Goal: Check status

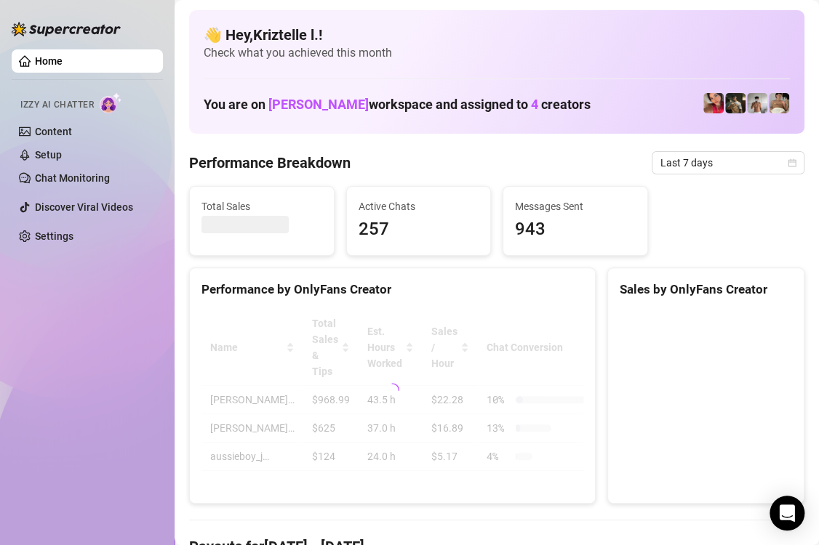
drag, startPoint x: 502, startPoint y: 140, endPoint x: 714, endPoint y: 138, distance: 211.5
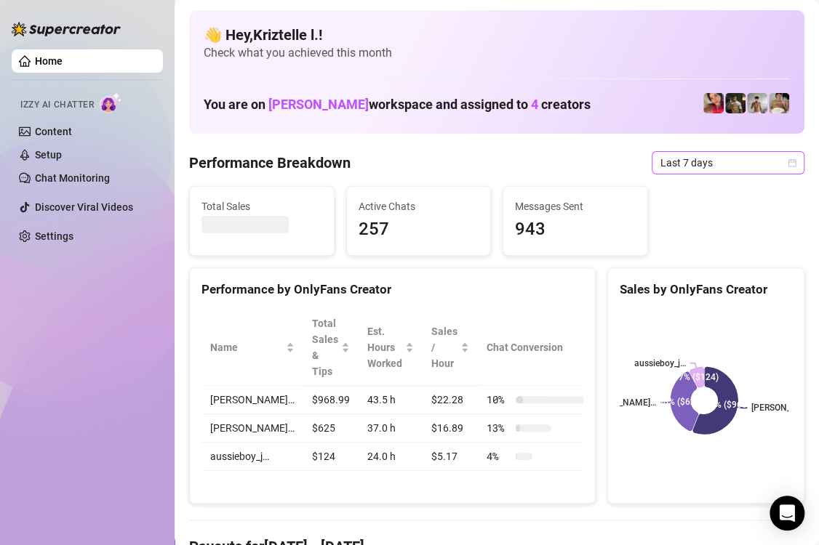
click at [679, 164] on span "Last 7 days" at bounding box center [727, 163] width 135 height 22
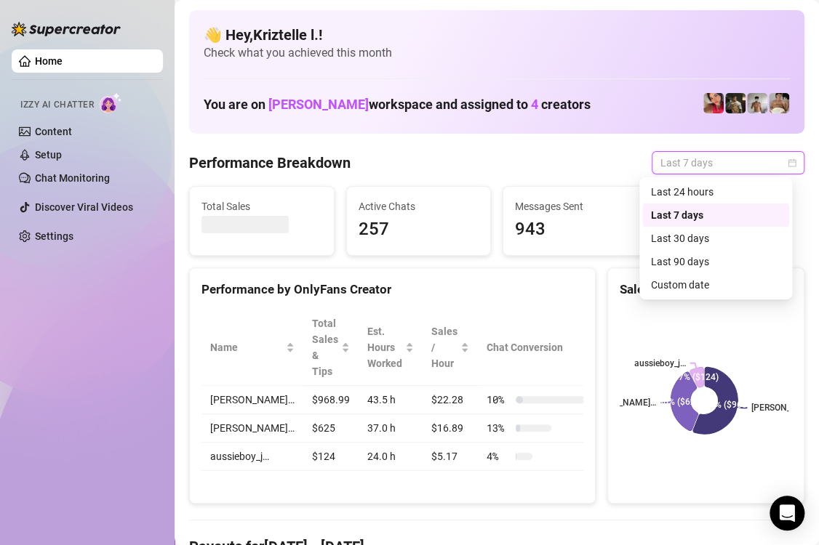
click at [608, 271] on div "Sales by OnlyFans Creator" at bounding box center [706, 283] width 196 height 31
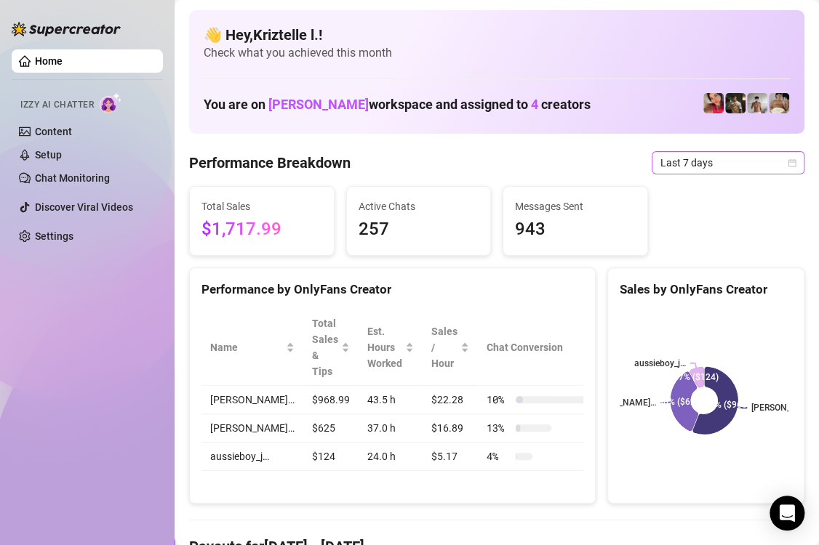
click at [671, 160] on span "Last 7 days" at bounding box center [727, 163] width 135 height 22
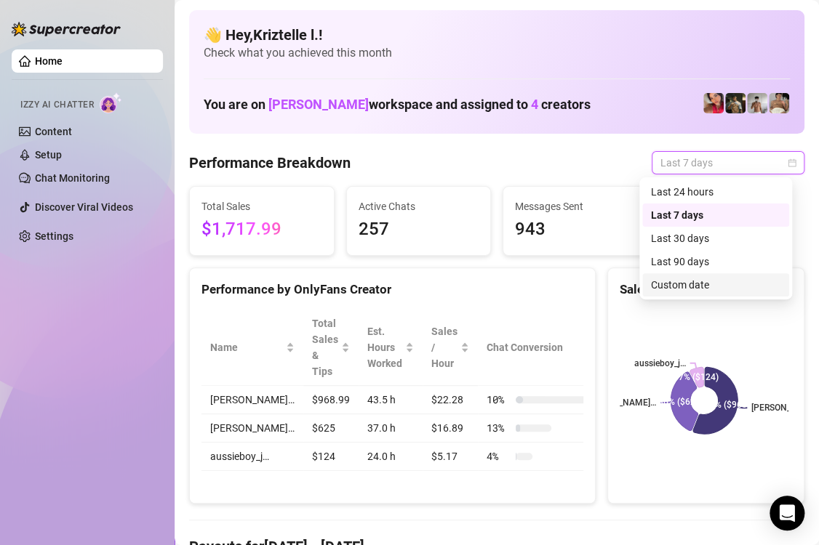
click at [702, 281] on div "Custom date" at bounding box center [715, 285] width 129 height 16
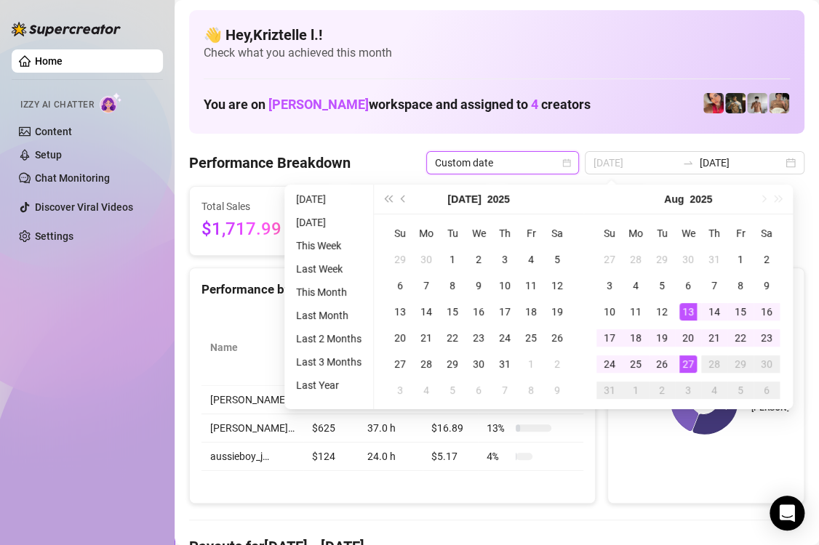
click at [688, 363] on div "27" at bounding box center [687, 363] width 17 height 17
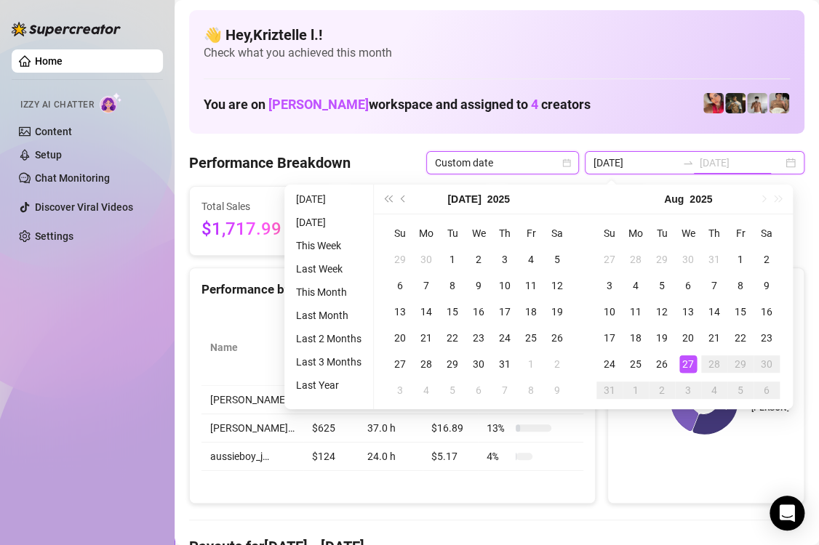
type input "[DATE]"
click at [688, 363] on div "27" at bounding box center [687, 363] width 17 height 17
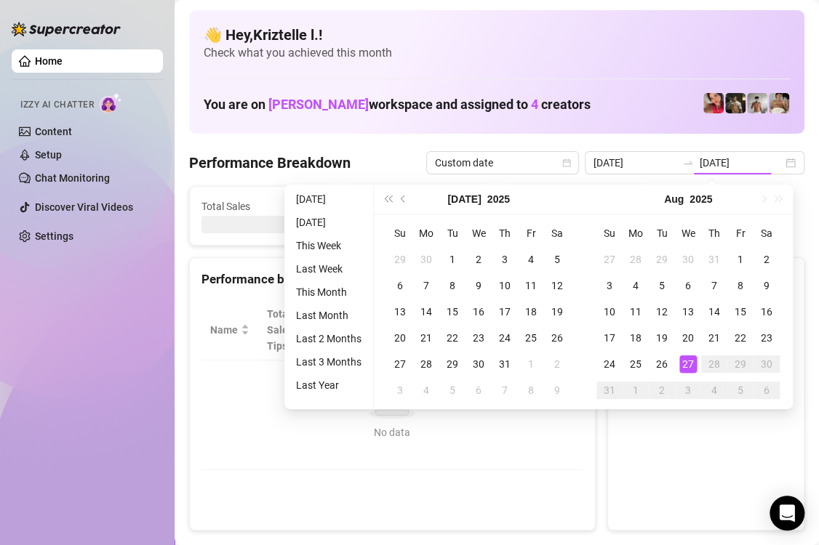
type input "[DATE]"
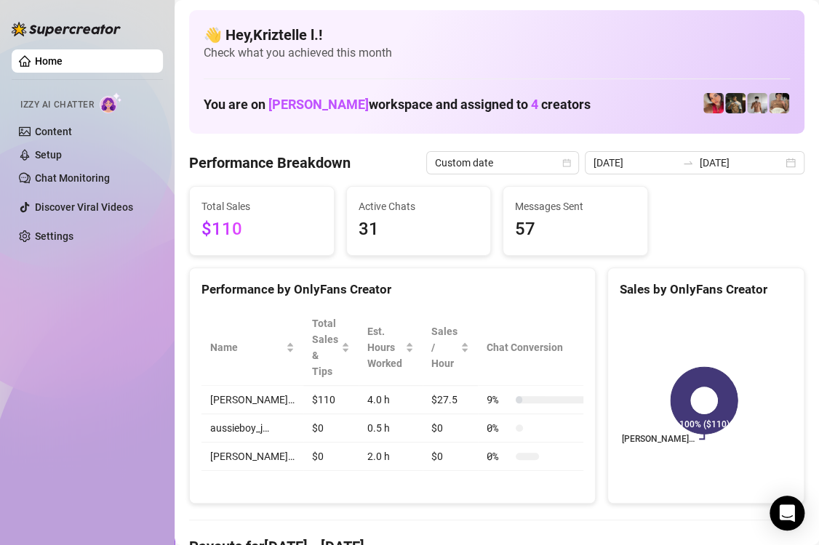
click at [635, 242] on div "Messages Sent 57" at bounding box center [575, 221] width 144 height 68
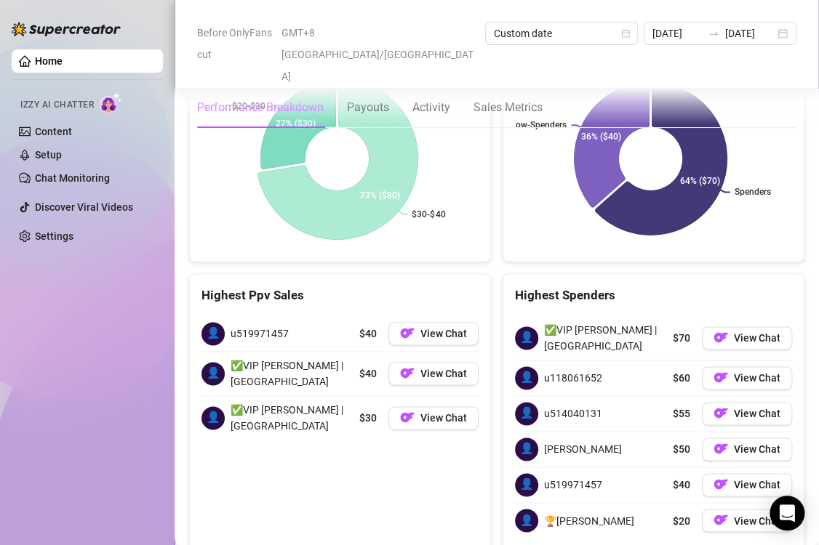
scroll to position [2567, 0]
